Goal: Information Seeking & Learning: Learn about a topic

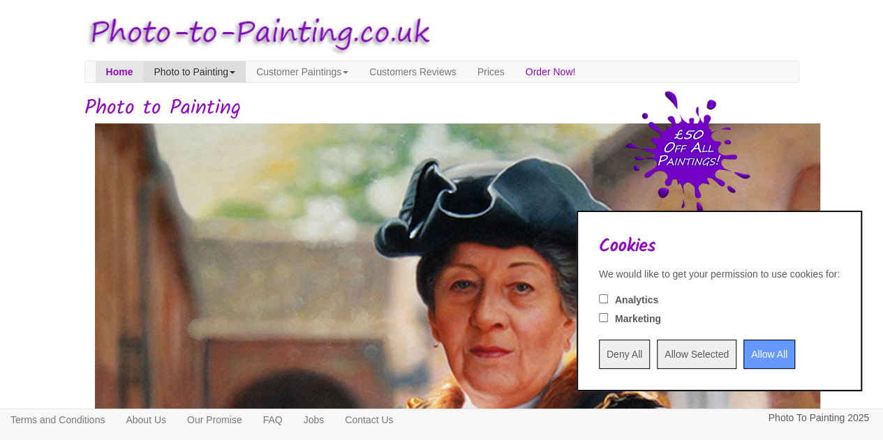
click at [239, 75] on link "Photo to Painting" at bounding box center [194, 71] width 103 height 21
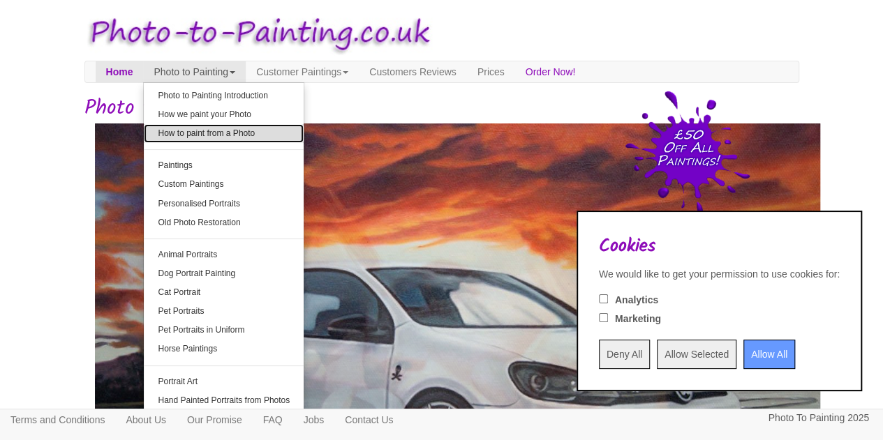
click at [274, 126] on link "How to paint from a Photo" at bounding box center [224, 133] width 160 height 19
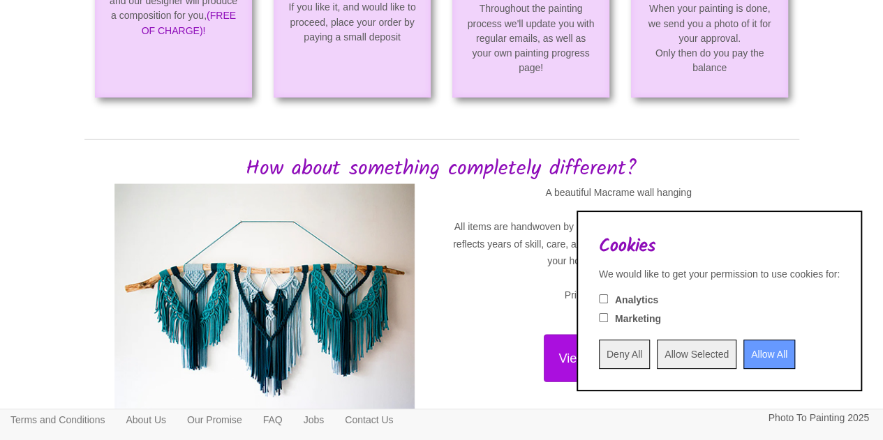
scroll to position [1301, 0]
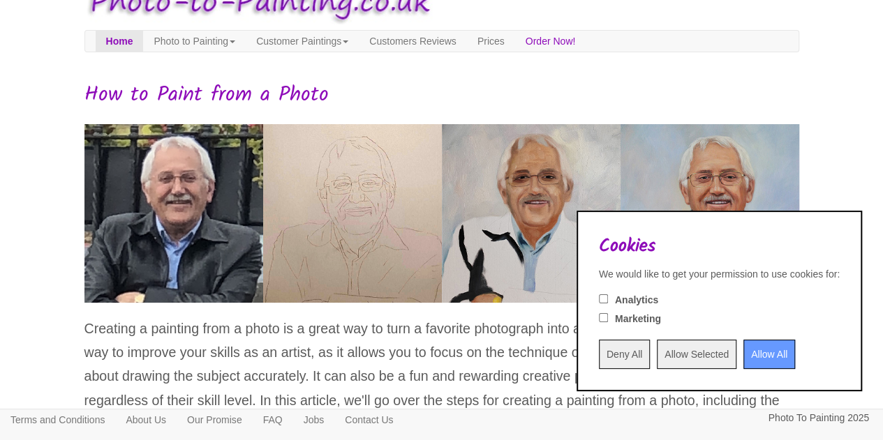
scroll to position [35, 0]
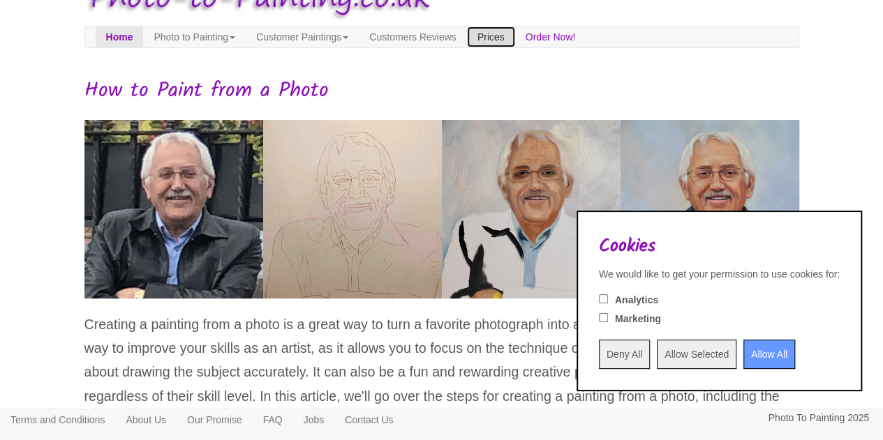
click at [515, 37] on link "Prices" at bounding box center [491, 37] width 48 height 21
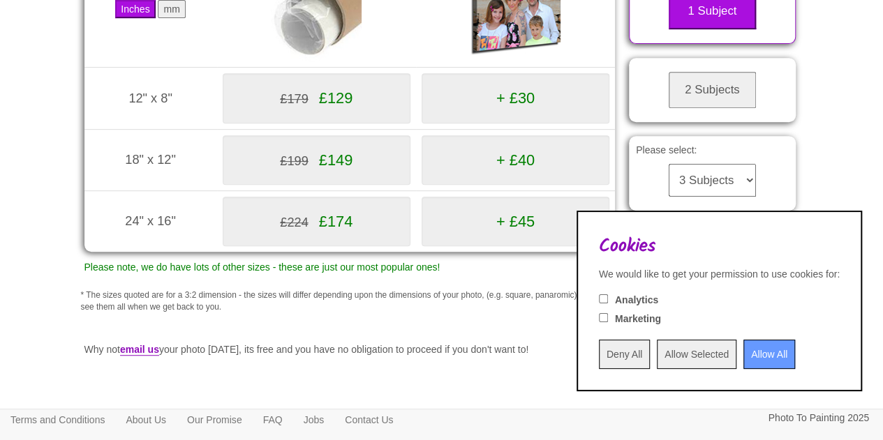
scroll to position [287, 0]
click at [174, 17] on button "mm" at bounding box center [171, 8] width 27 height 18
click at [151, 17] on button "Inches" at bounding box center [135, 8] width 40 height 18
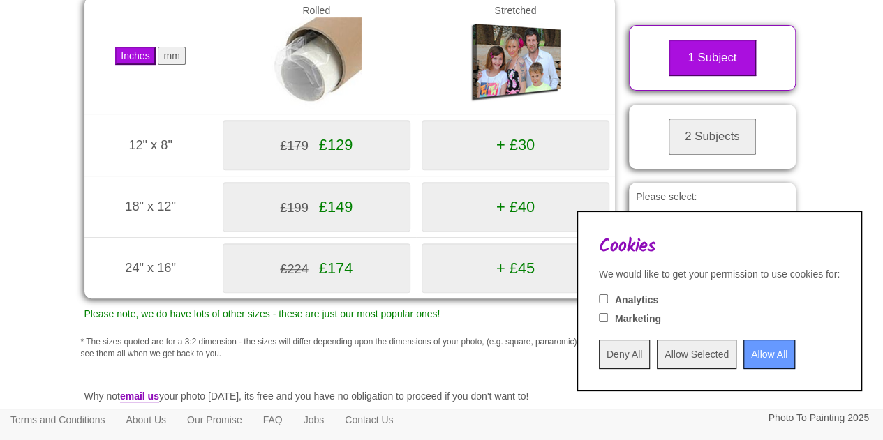
scroll to position [248, 0]
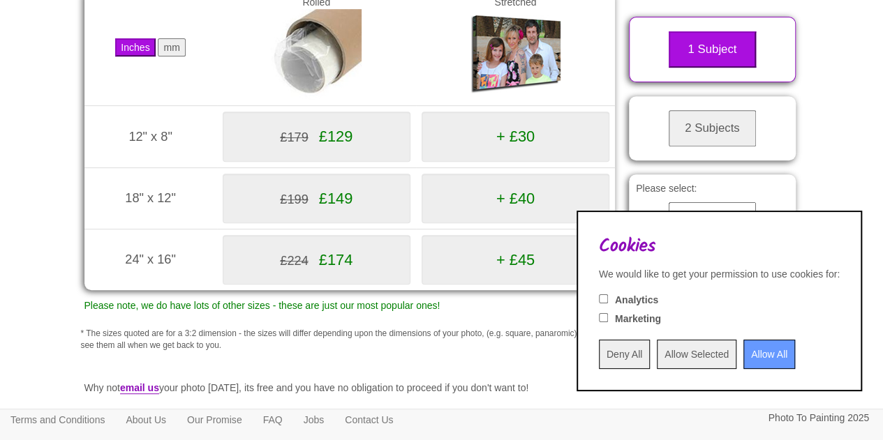
click at [682, 147] on button "2 Subjects" at bounding box center [711, 128] width 87 height 36
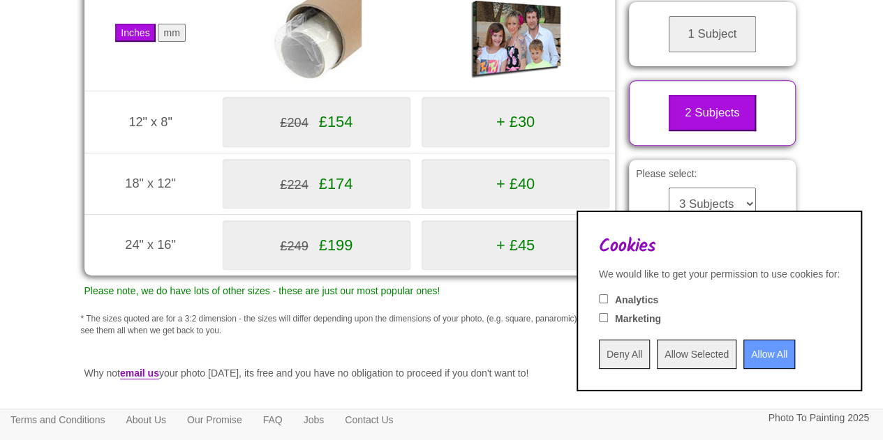
scroll to position [428, 0]
